Goal: Task Accomplishment & Management: Manage account settings

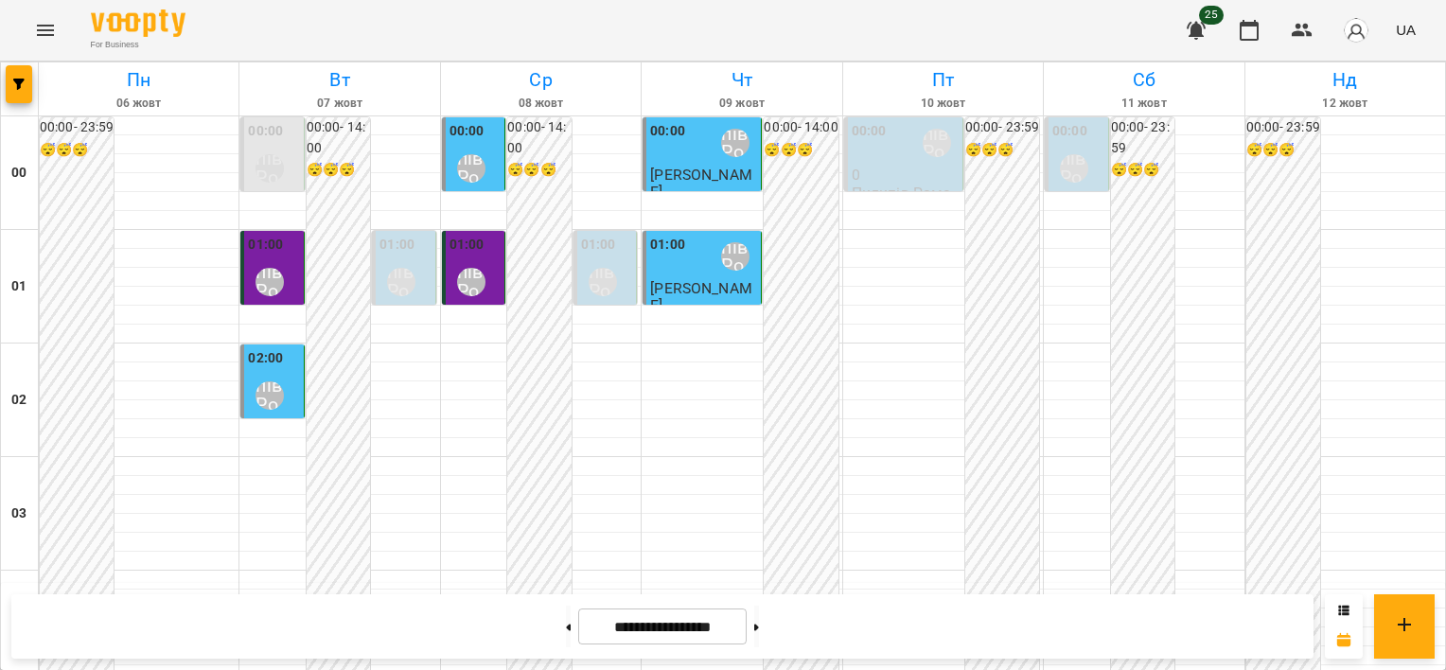
scroll to position [2256, 0]
click at [759, 629] on button at bounding box center [756, 627] width 5 height 42
type input "**********"
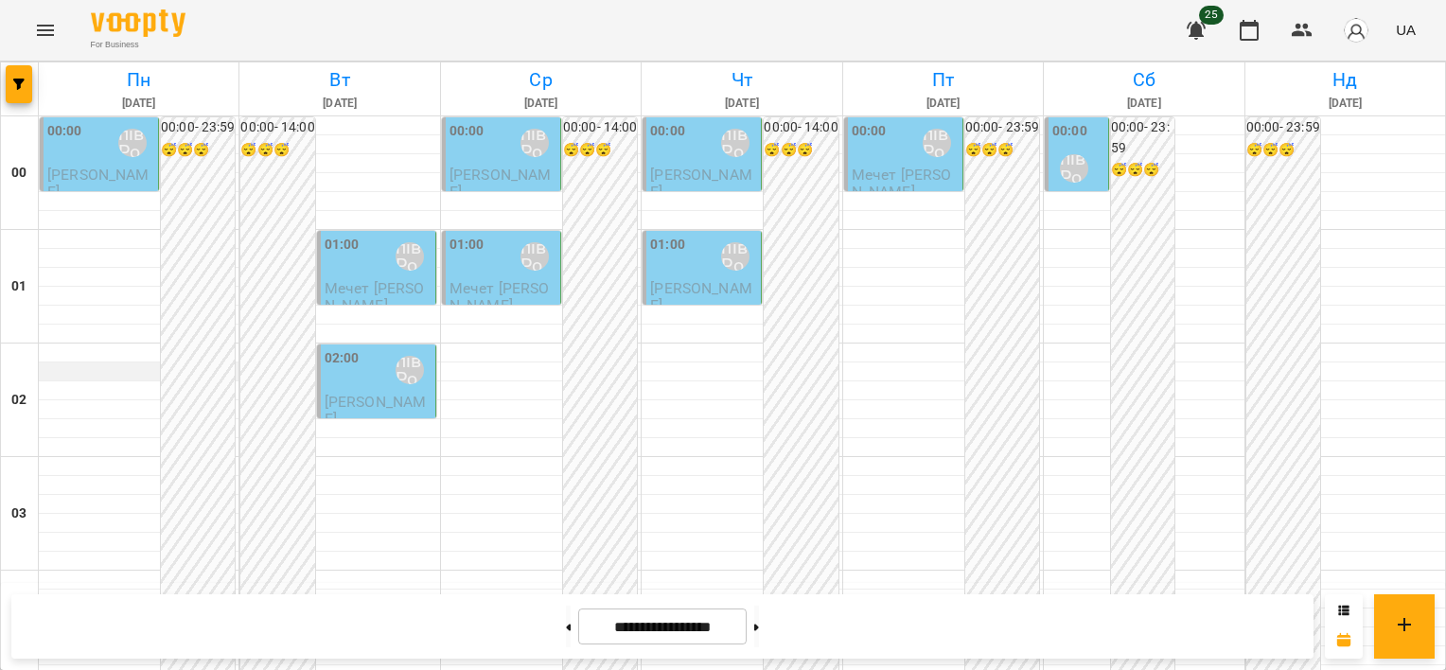
scroll to position [0, 0]
click at [123, 181] on span "[PERSON_NAME]" at bounding box center [98, 183] width 102 height 34
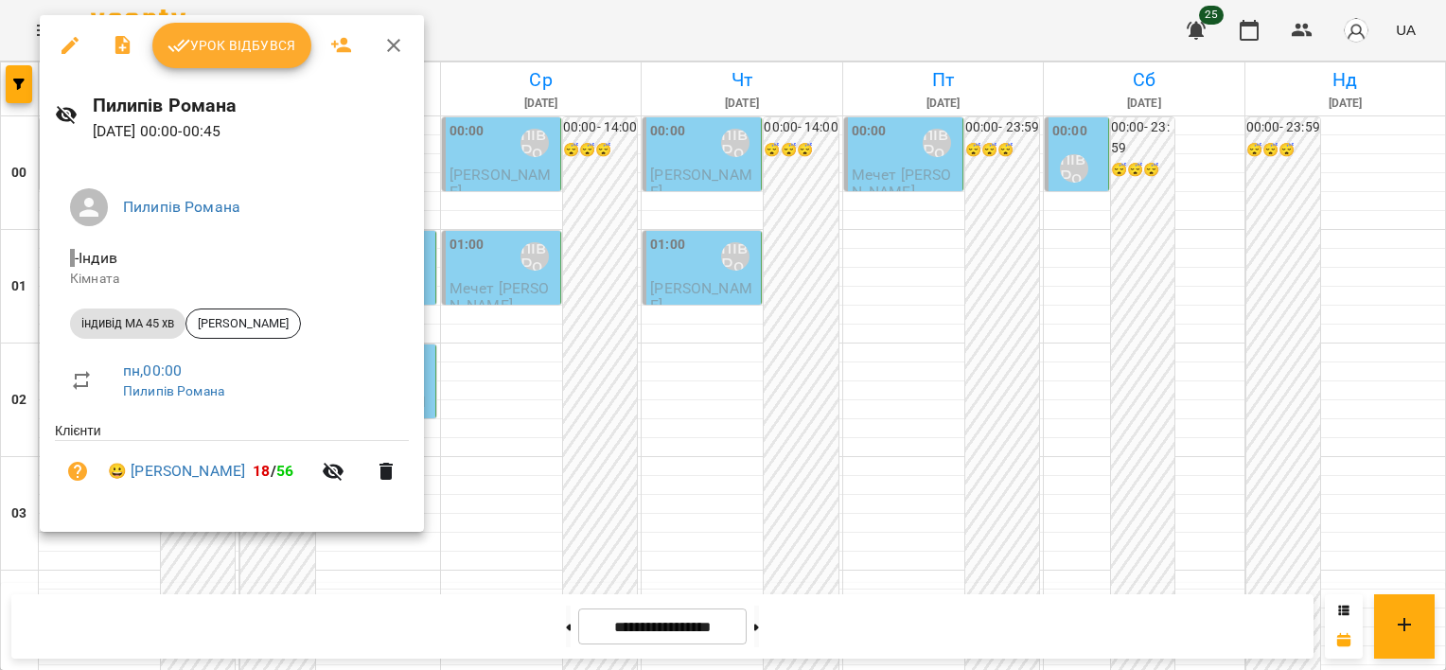
click at [257, 56] on span "Урок відбувся" at bounding box center [231, 45] width 129 height 23
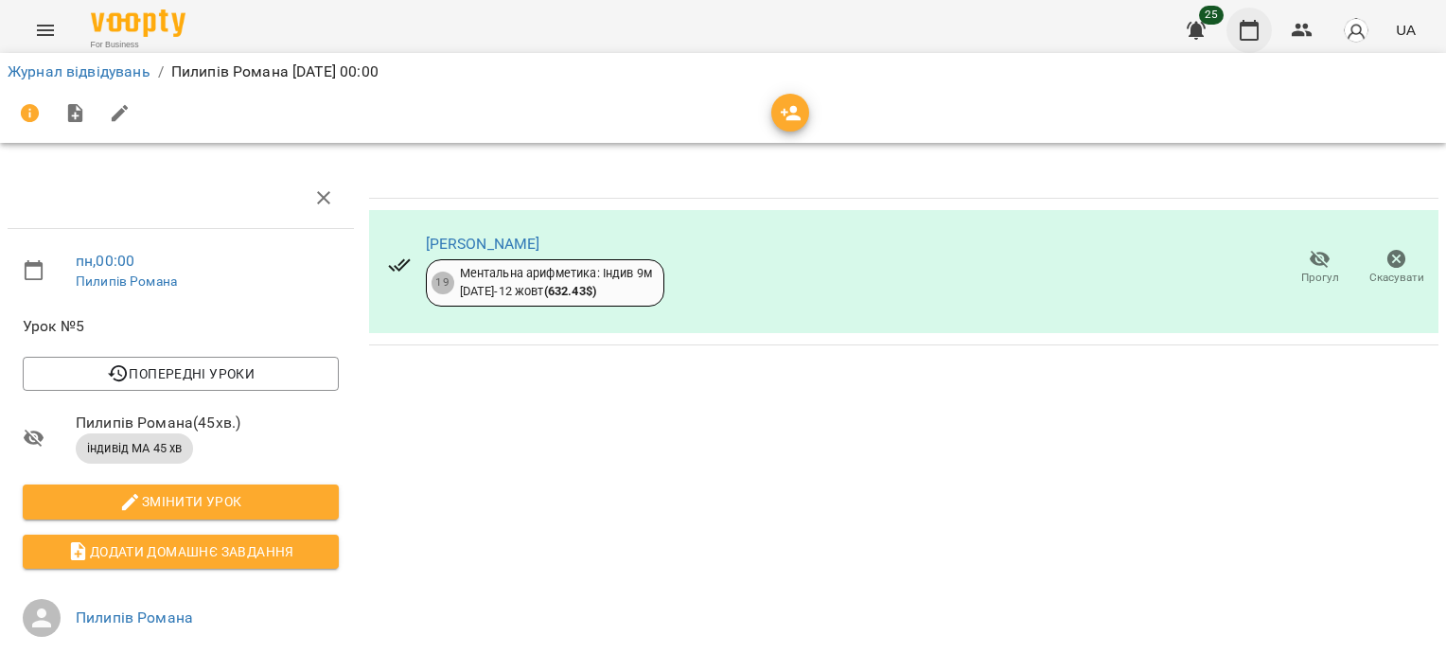
click at [1265, 24] on button "button" at bounding box center [1248, 30] width 45 height 45
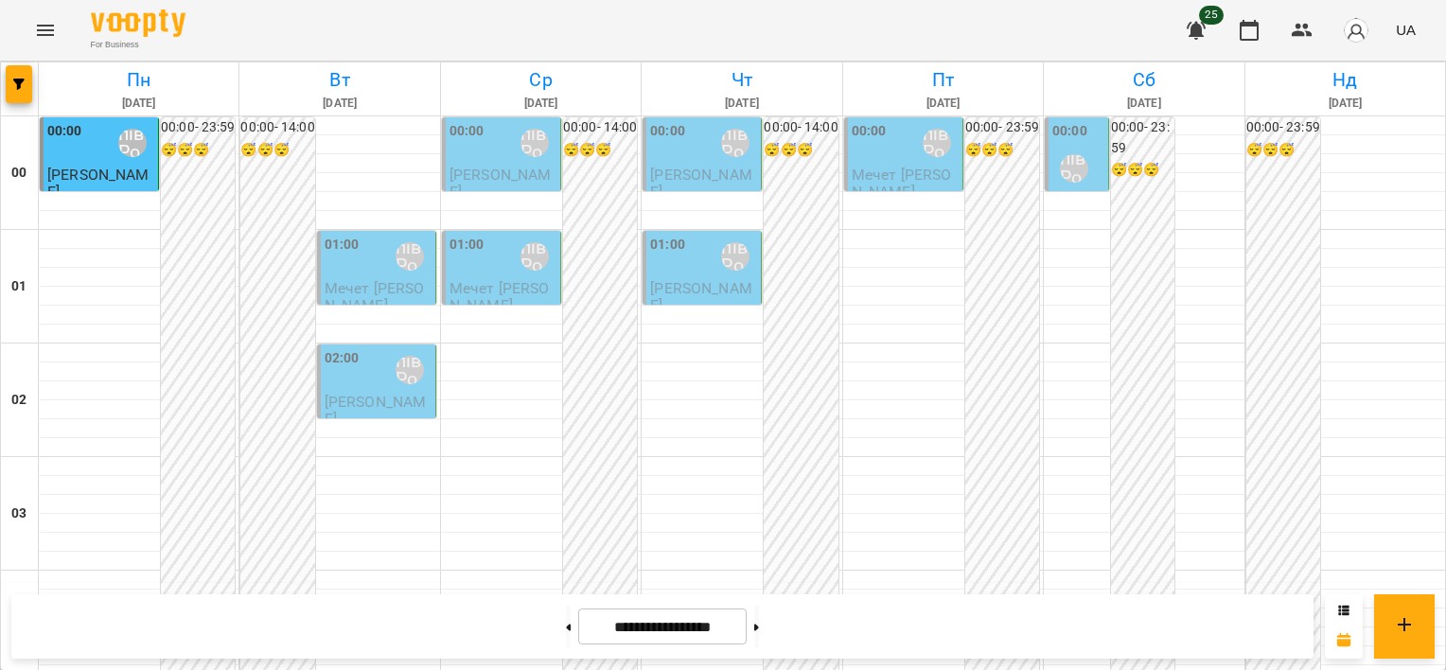
scroll to position [1514, 0]
click at [566, 631] on button at bounding box center [568, 627] width 5 height 42
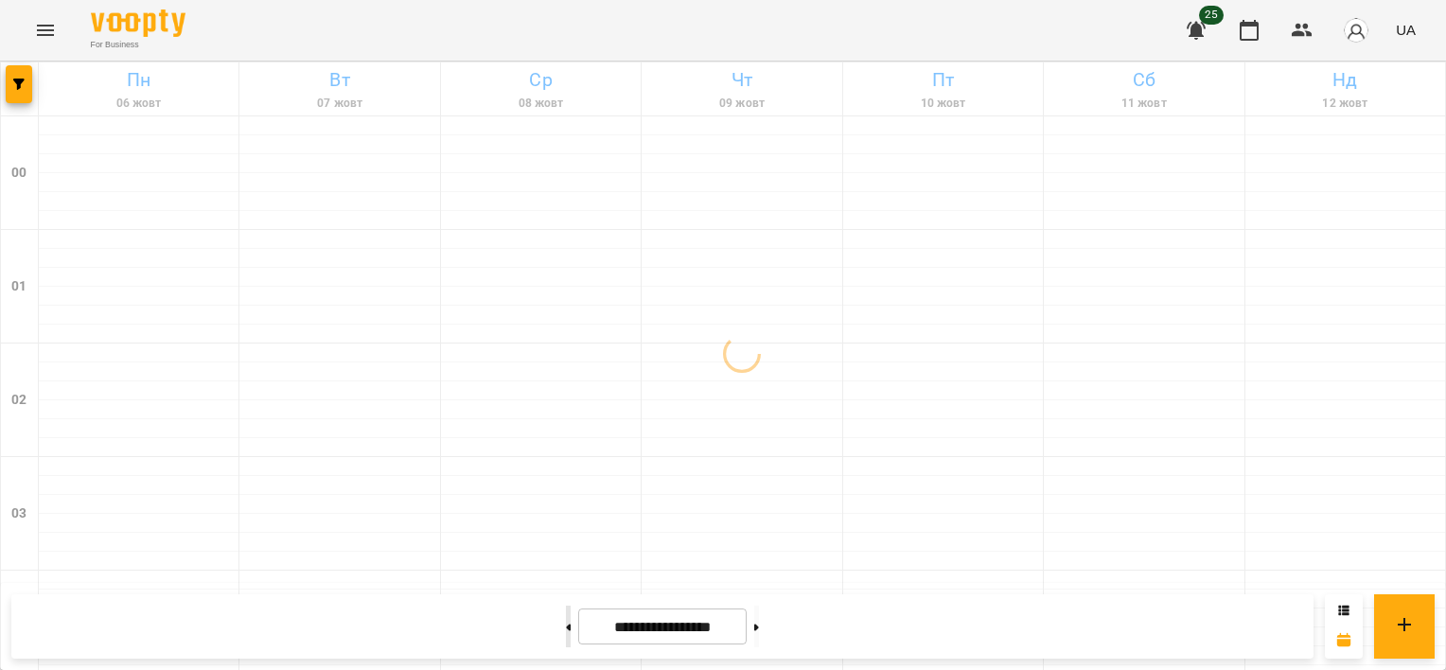
click at [566, 631] on button at bounding box center [568, 627] width 5 height 42
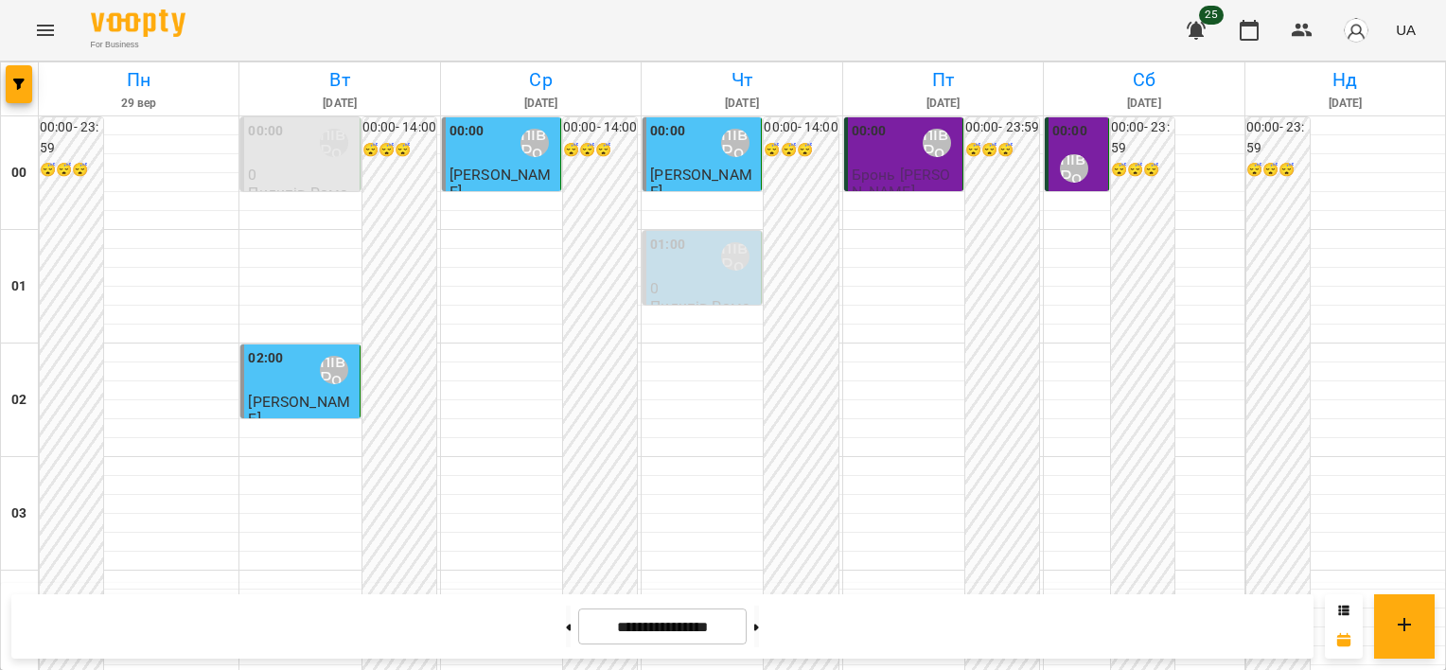
scroll to position [2256, 0]
drag, startPoint x: 779, startPoint y: 631, endPoint x: 771, endPoint y: 616, distance: 16.9
click at [759, 629] on button at bounding box center [756, 627] width 5 height 42
type input "**********"
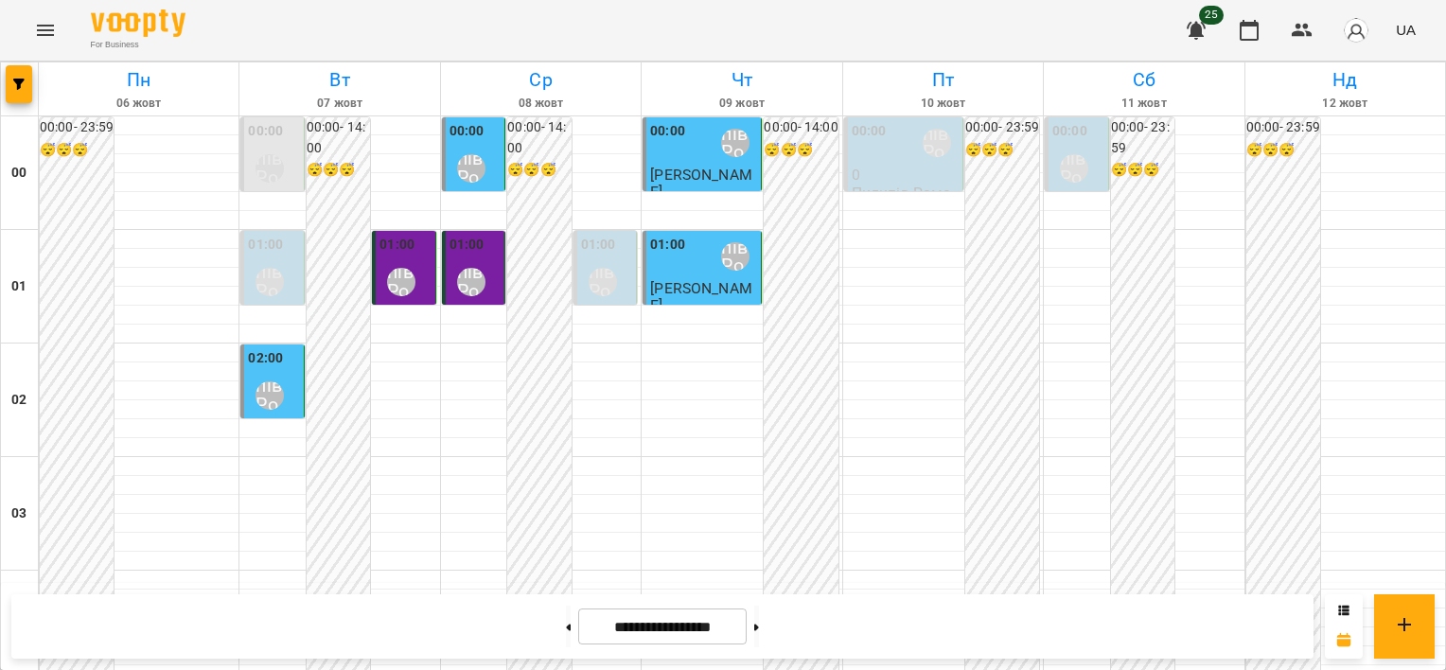
scroll to position [458, 0]
